Goal: Task Accomplishment & Management: Use online tool/utility

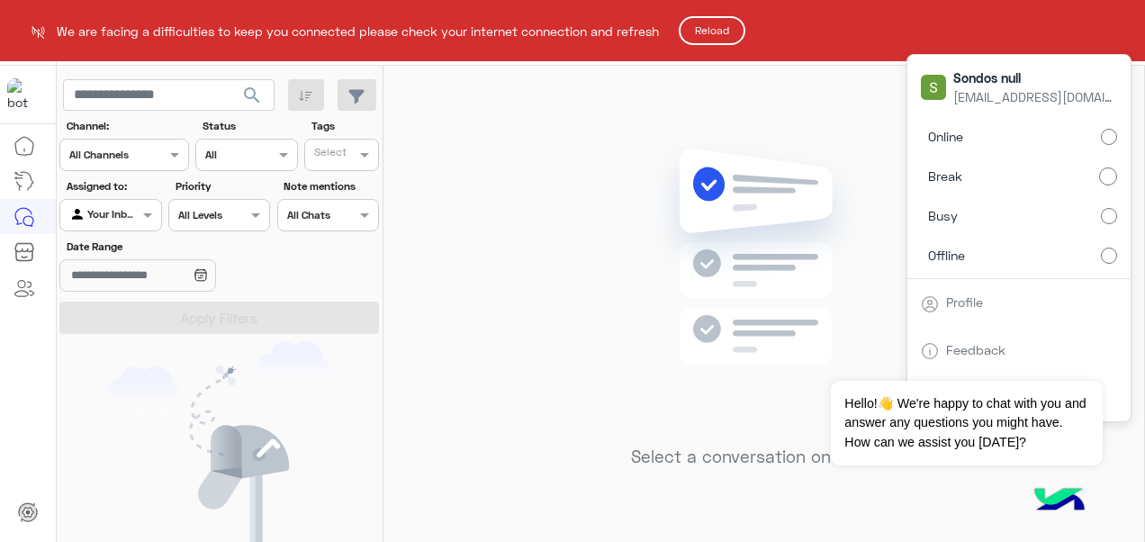
click at [1082, 140] on html "We are facing a difficulties to keep you connected please check your internet c…" at bounding box center [572, 271] width 1145 height 542
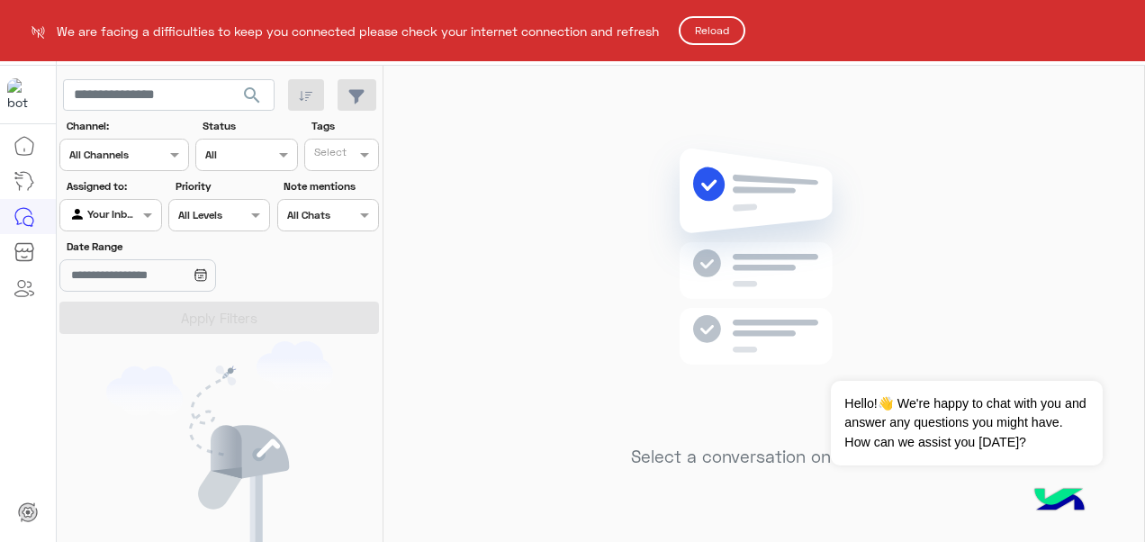
click at [718, 25] on button "Reload" at bounding box center [712, 30] width 67 height 29
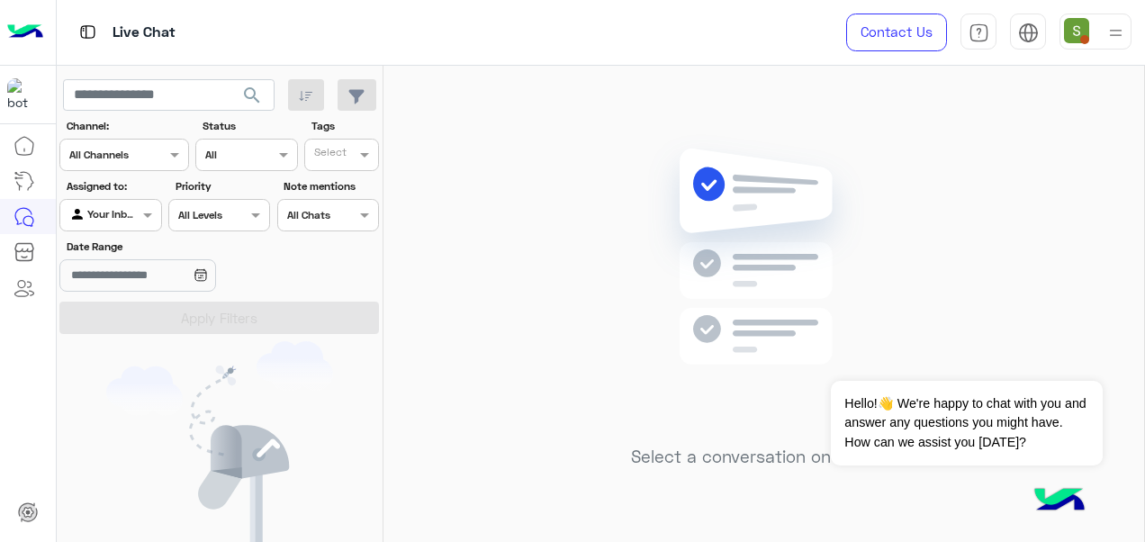
click at [1110, 32] on img at bounding box center [1116, 33] width 23 height 23
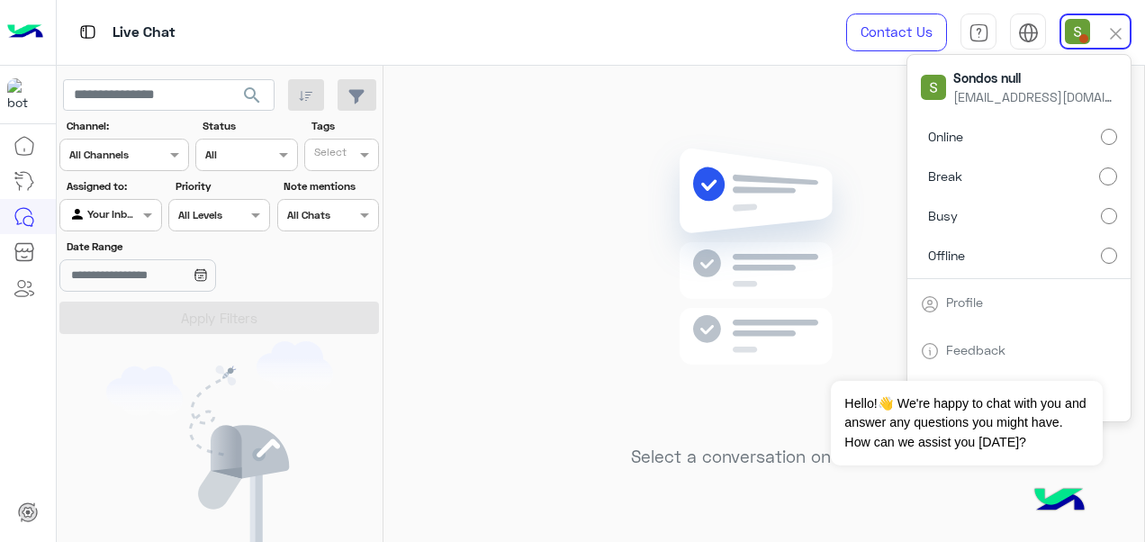
click at [1084, 149] on label "Online" at bounding box center [1019, 137] width 196 height 32
click at [637, 126] on div "Select a conversation on the left" at bounding box center [763, 307] width 761 height 483
